Goal: Information Seeking & Learning: Find specific fact

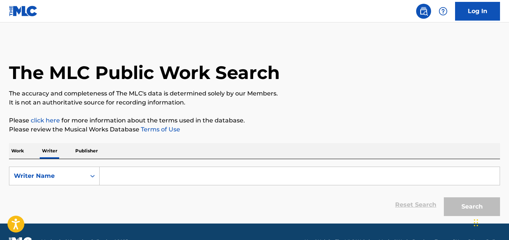
click at [129, 189] on form "SearchWithCriteria40b2f066-140d-468b-a046-5b795d236b36 Writer Name Reset Search…" at bounding box center [254, 193] width 491 height 53
click at [125, 181] on input "Search Form" at bounding box center [300, 176] width 400 height 18
paste input "[PERSON_NAME]"
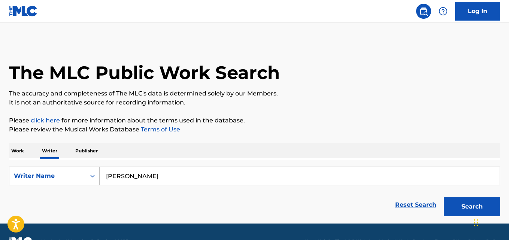
click at [444, 198] on button "Search" at bounding box center [472, 207] width 56 height 19
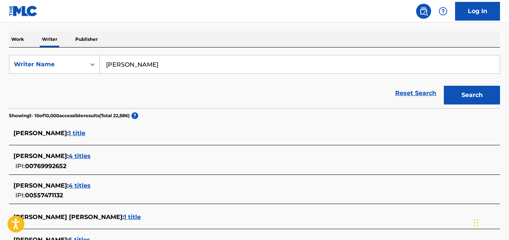
scroll to position [95, 0]
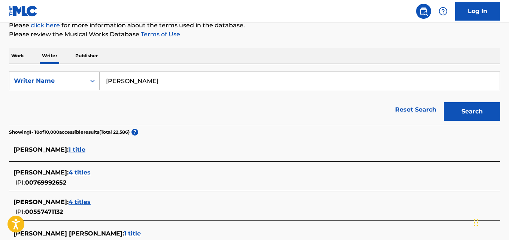
click at [199, 87] on input "[PERSON_NAME]" at bounding box center [300, 81] width 400 height 18
paste input "[PERSON_NAME]"
click at [444, 102] on button "Search" at bounding box center [472, 111] width 56 height 19
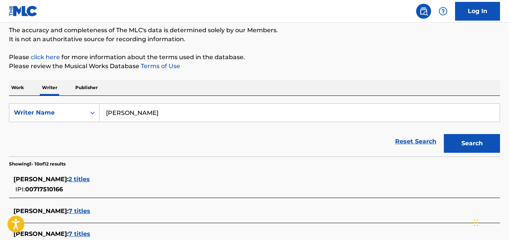
scroll to position [0, 0]
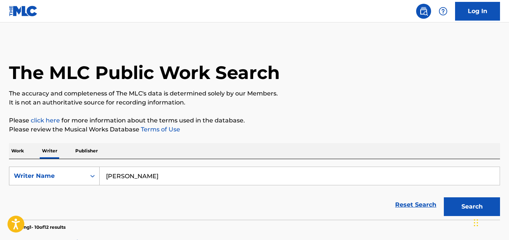
drag, startPoint x: 154, startPoint y: 177, endPoint x: 61, endPoint y: 174, distance: 93.0
click at [61, 174] on div "SearchWithCriteria40b2f066-140d-468b-a046-5b795d236b36 Writer Name [PERSON_NAME]" at bounding box center [254, 176] width 491 height 19
paste input "[PERSON_NAME]"
type input "[PERSON_NAME]"
click at [444, 198] on button "Search" at bounding box center [472, 207] width 56 height 19
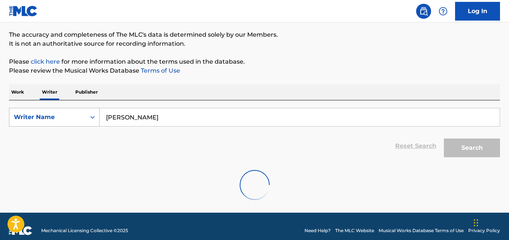
scroll to position [67, 0]
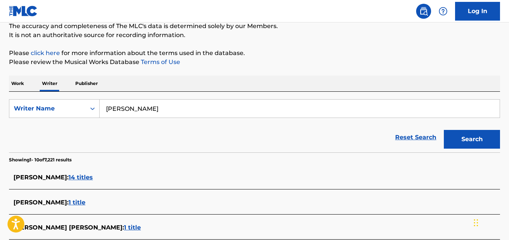
click at [62, 135] on div "Reset Search Search" at bounding box center [254, 138] width 491 height 30
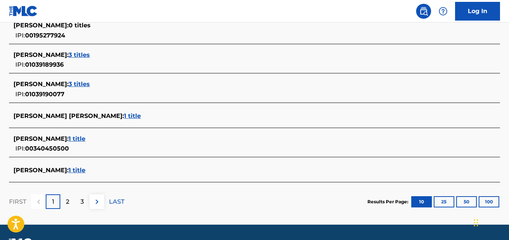
scroll to position [319, 0]
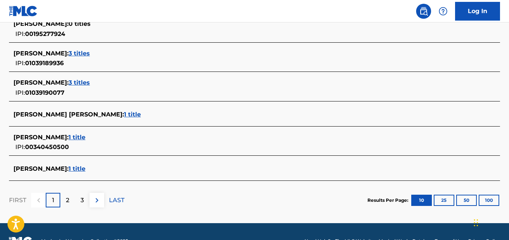
click at [96, 87] on div "[PERSON_NAME] : 3 titles IPI: 01039190077" at bounding box center [244, 87] width 463 height 19
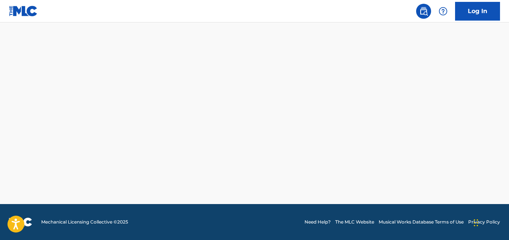
scroll to position [262, 0]
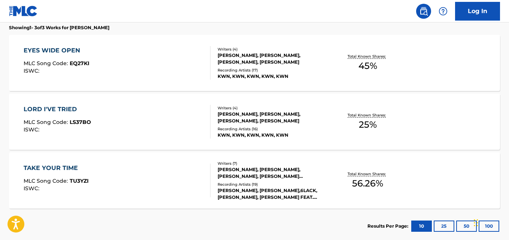
click at [442, 180] on div "TAKE YOUR TIME MLC Song Code : TU3YZI ISWC : Writers ( 7 ) [PERSON_NAME], [PERS…" at bounding box center [254, 181] width 491 height 56
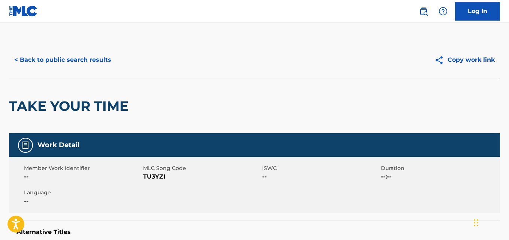
click at [23, 61] on button "< Back to public search results" at bounding box center [63, 60] width 108 height 19
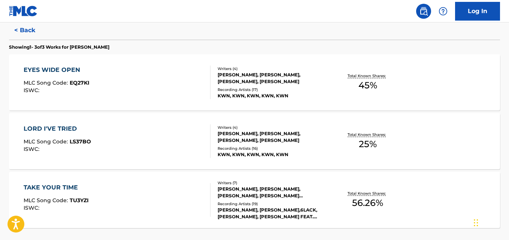
scroll to position [198, 0]
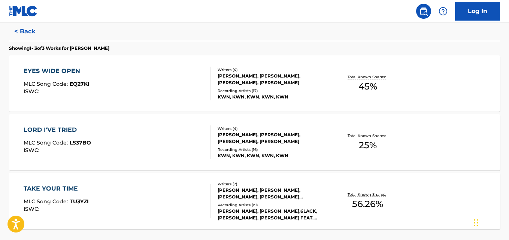
click at [465, 91] on div "EYES WIDE OPEN MLC Song Code : EQ27KI ISWC : Writers ( 4 ) [PERSON_NAME], [PERS…" at bounding box center [254, 83] width 491 height 56
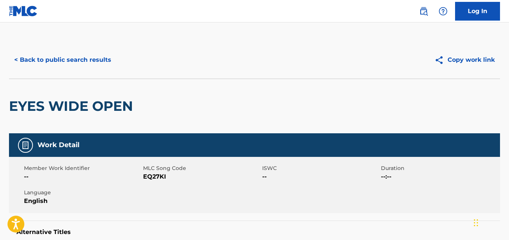
click at [31, 63] on button "< Back to public search results" at bounding box center [63, 60] width 108 height 19
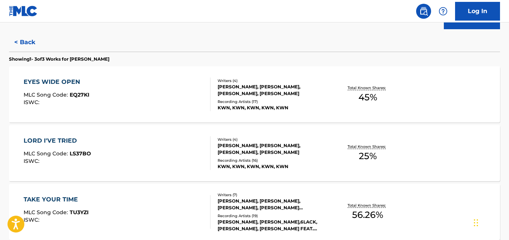
scroll to position [187, 0]
click at [450, 150] on div "LORD I'VE TRIED MLC Song Code : LS37BO ISWC : Writers ( 4 ) [PERSON_NAME], [PER…" at bounding box center [254, 153] width 491 height 56
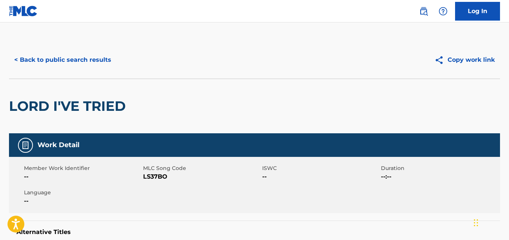
click at [30, 63] on button "< Back to public search results" at bounding box center [63, 60] width 108 height 19
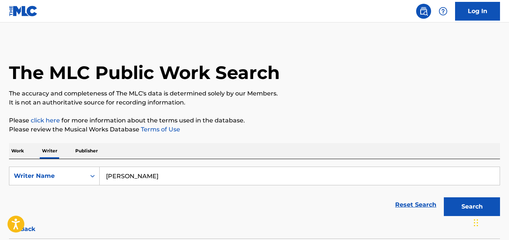
click at [166, 177] on input "[PERSON_NAME]" at bounding box center [300, 176] width 400 height 18
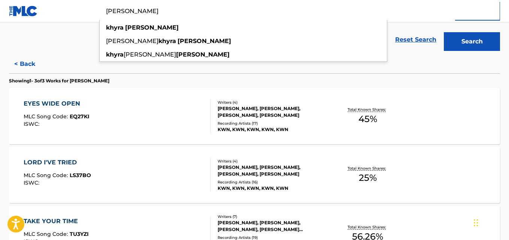
click at [36, 62] on button "< Back" at bounding box center [31, 64] width 45 height 19
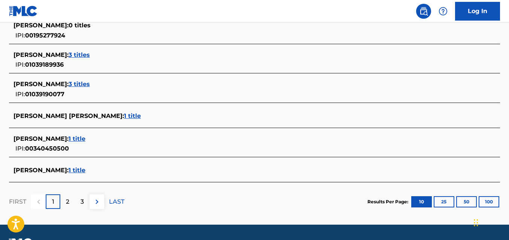
scroll to position [319, 0]
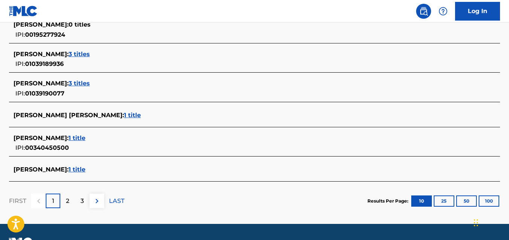
click at [85, 172] on span "1 title" at bounding box center [77, 169] width 17 height 7
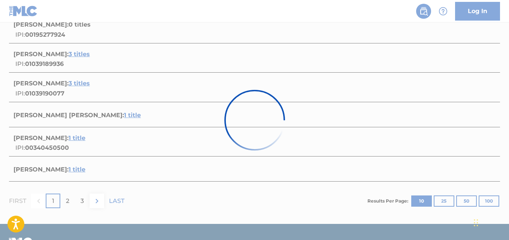
scroll to position [144, 0]
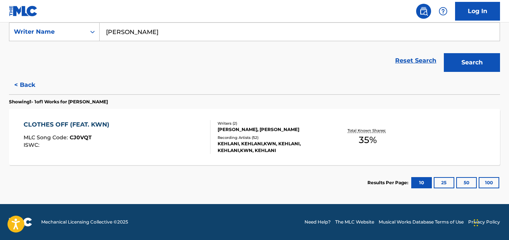
click at [351, 142] on div "Total Known Shares: 35 %" at bounding box center [368, 137] width 82 height 23
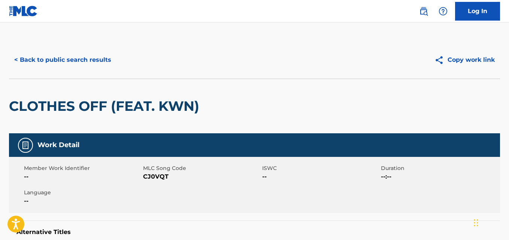
click at [21, 63] on button "< Back to public search results" at bounding box center [63, 60] width 108 height 19
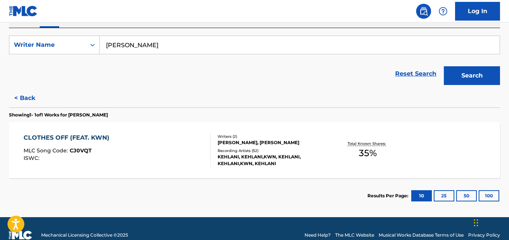
click at [22, 98] on button "< Back" at bounding box center [31, 98] width 45 height 19
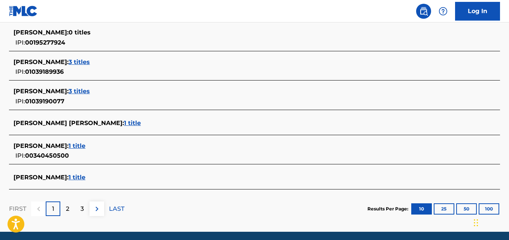
scroll to position [307, 0]
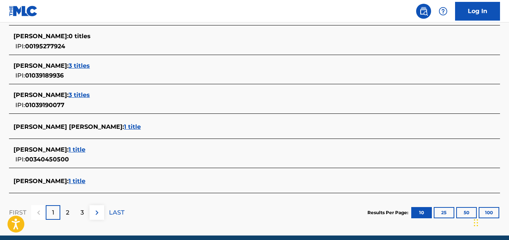
click at [37, 125] on span "[PERSON_NAME] [PERSON_NAME] :" at bounding box center [68, 126] width 111 height 7
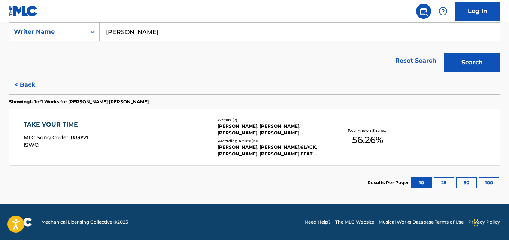
scroll to position [142, 0]
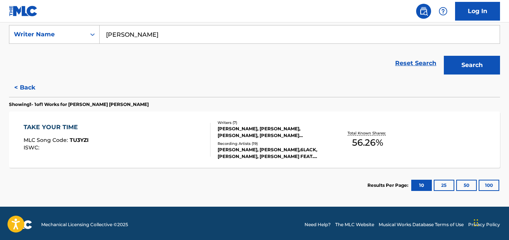
click at [326, 145] on div "Recording Artists ( 19 )" at bounding box center [272, 144] width 109 height 6
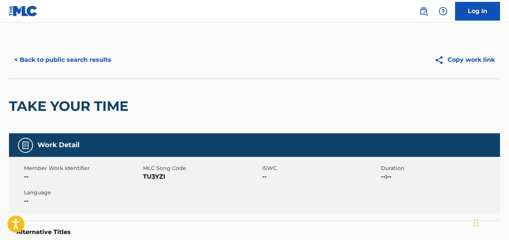
click at [19, 65] on button "< Back to public search results" at bounding box center [63, 60] width 108 height 19
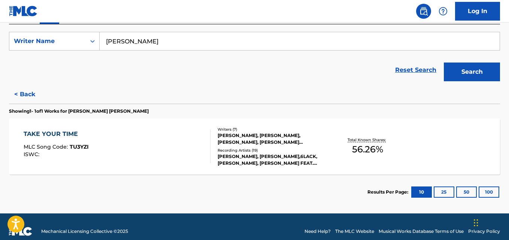
click at [20, 95] on button "< Back" at bounding box center [31, 94] width 45 height 19
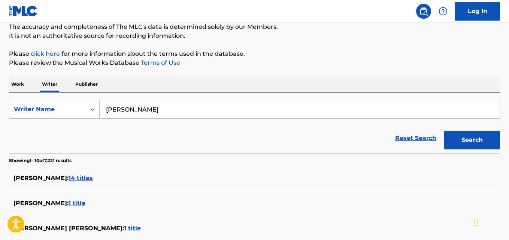
scroll to position [55, 0]
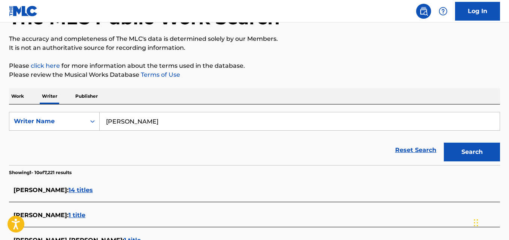
click at [182, 119] on input "[PERSON_NAME]" at bounding box center [300, 121] width 400 height 18
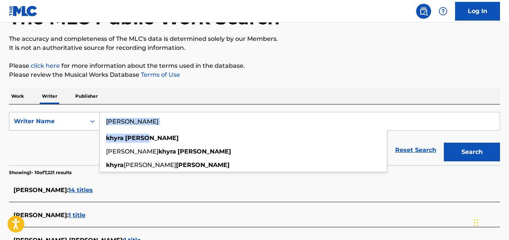
drag, startPoint x: 123, startPoint y: 121, endPoint x: 73, endPoint y: 121, distance: 50.2
click at [73, 121] on div "SearchWithCriteria40b2f066-140d-468b-a046-5b795d236b36 Writer Name [PERSON_NAME…" at bounding box center [254, 121] width 491 height 19
drag, startPoint x: 157, startPoint y: 119, endPoint x: 76, endPoint y: 120, distance: 81.0
click at [76, 120] on div "SearchWithCriteria40b2f066-140d-468b-a046-5b795d236b36 Writer Name [PERSON_NAME…" at bounding box center [254, 121] width 491 height 19
paste input "[DEMOGRAPHIC_DATA]"
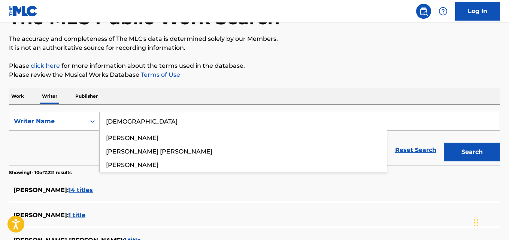
type input "[DEMOGRAPHIC_DATA]"
click at [421, 70] on p "Please review the Musical Works Database Terms of Use" at bounding box center [254, 74] width 491 height 9
click at [479, 148] on button "Search" at bounding box center [472, 152] width 56 height 19
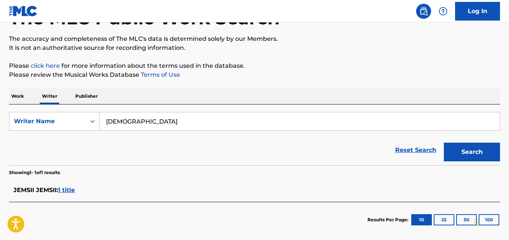
click at [72, 193] on span "1 title" at bounding box center [66, 190] width 17 height 7
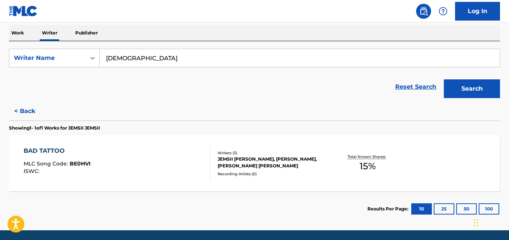
scroll to position [120, 0]
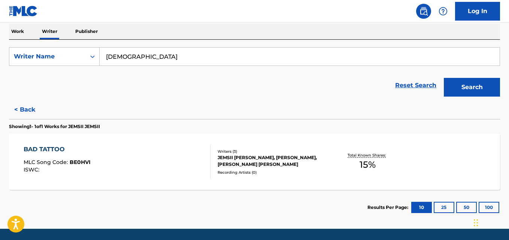
click at [458, 159] on div "BAD TATTOO MLC Song Code : BE0HVI ISWC : Writers ( 3 ) [PERSON_NAME], [PERSON_N…" at bounding box center [254, 162] width 491 height 56
